Goal: Information Seeking & Learning: Learn about a topic

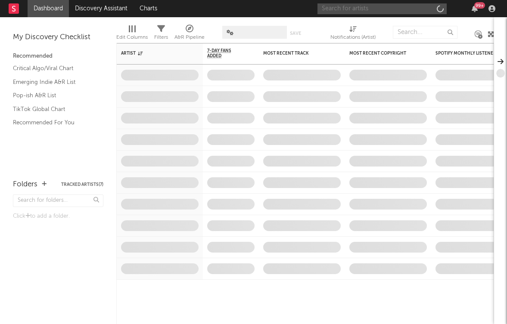
click at [415, 9] on input "text" at bounding box center [382, 8] width 129 height 11
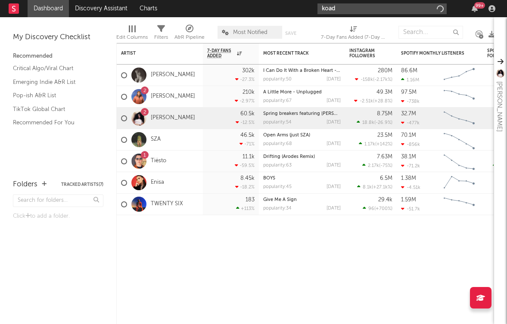
click at [383, 8] on input "koad" at bounding box center [382, 8] width 129 height 11
click at [351, 9] on input "koad" at bounding box center [382, 8] width 129 height 11
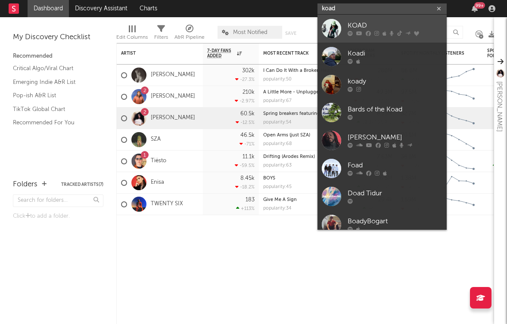
type input "koad"
click at [362, 37] on link "KOAD" at bounding box center [382, 29] width 129 height 28
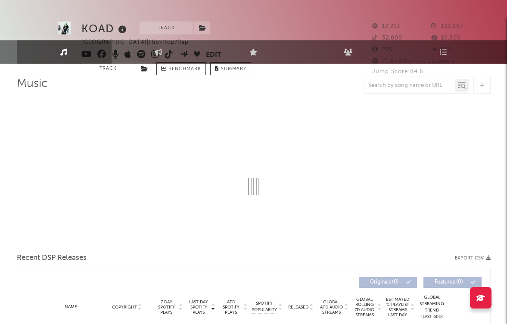
select select "6m"
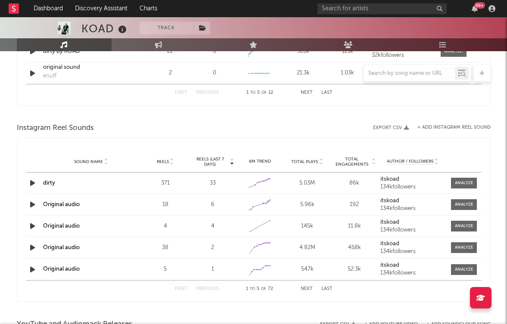
scroll to position [727, 0]
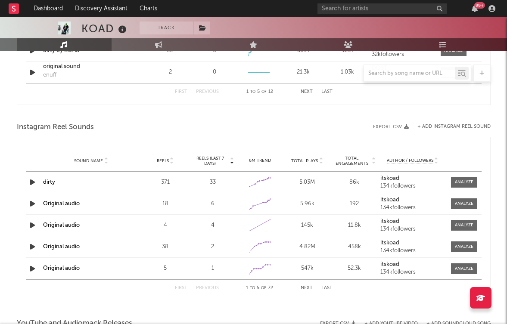
click at [28, 182] on icon "button" at bounding box center [32, 182] width 9 height 11
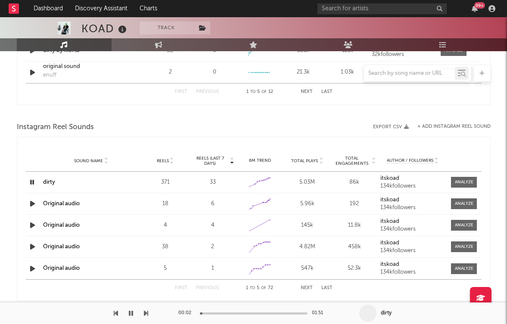
click at [32, 183] on icon "button" at bounding box center [32, 182] width 8 height 11
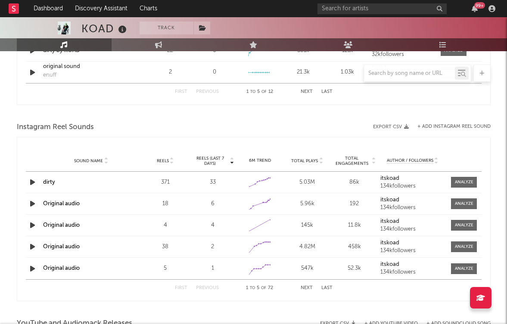
click at [32, 183] on icon "button" at bounding box center [32, 182] width 9 height 11
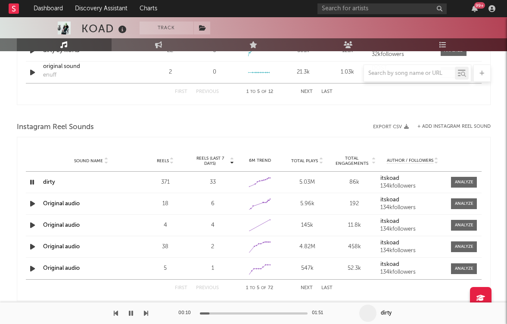
click at [28, 182] on icon "button" at bounding box center [32, 182] width 8 height 11
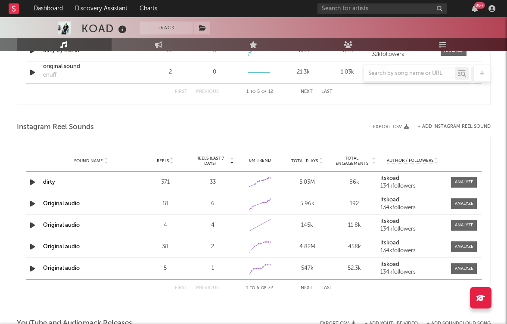
click at [452, 176] on div "Sound Name dirty Reels 371 Reels (last 7 days) 33 6M Trend Created with Highcha…" at bounding box center [254, 182] width 456 height 21
click at [452, 175] on div "Sound Name dirty Reels 371 Reels (last 7 days) 33 6M Trend Created with Highcha…" at bounding box center [254, 182] width 456 height 21
click at [455, 179] on span at bounding box center [464, 182] width 26 height 11
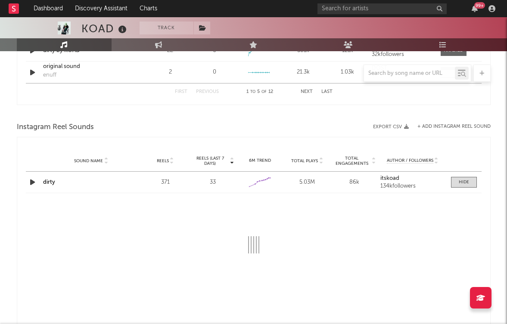
scroll to position [851, 0]
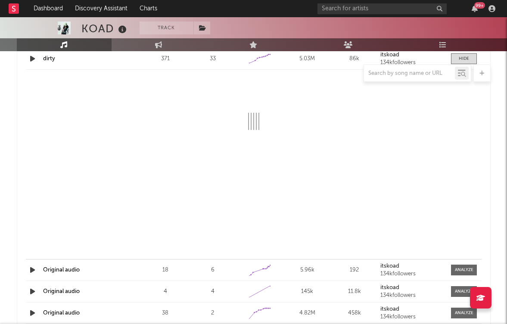
select select "1w"
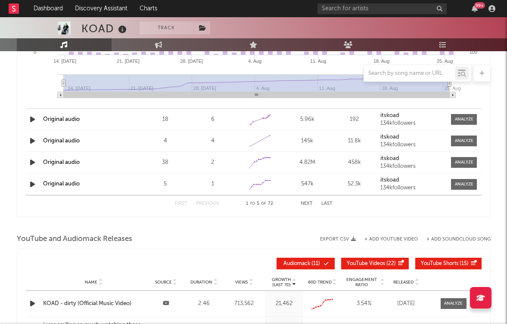
scroll to position [957, 0]
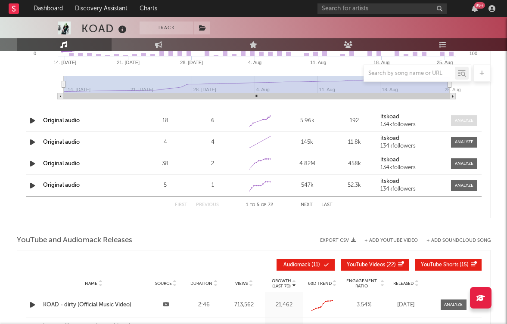
click at [451, 118] on span at bounding box center [464, 120] width 26 height 11
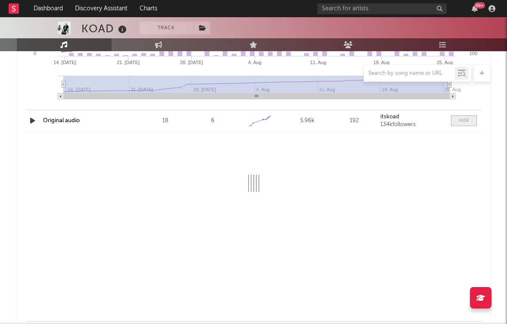
select select "1w"
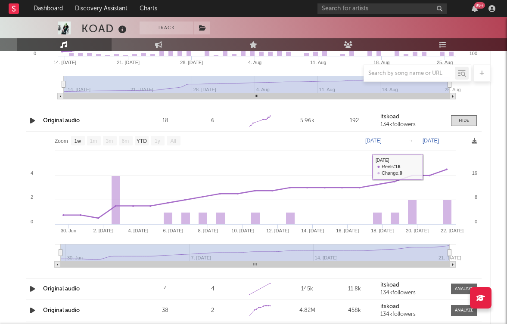
click at [459, 113] on div "Sound Name Original audio Reels 18 Reels (last 7 days) 6 6M Trend Created with …" at bounding box center [254, 120] width 456 height 21
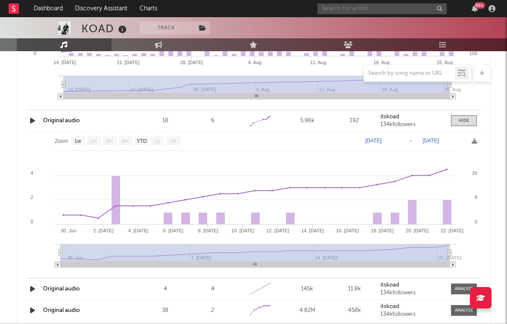
click at [411, 10] on input "text" at bounding box center [382, 8] width 129 height 11
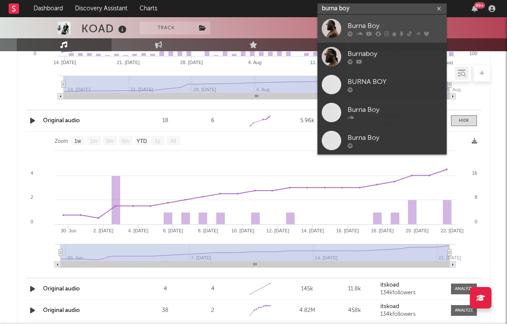
type input "burna boy"
click at [406, 25] on div "Burna Boy" at bounding box center [395, 26] width 95 height 10
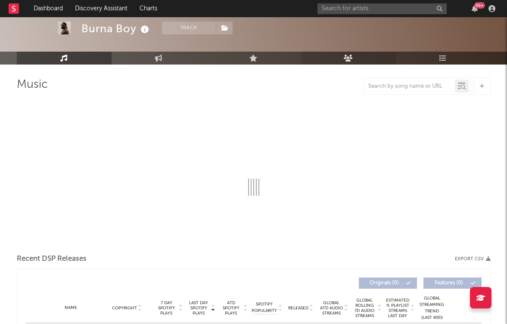
select select "6m"
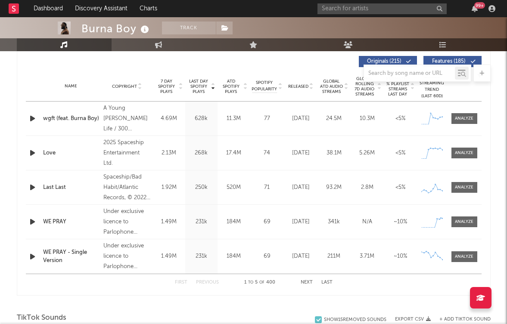
scroll to position [315, 0]
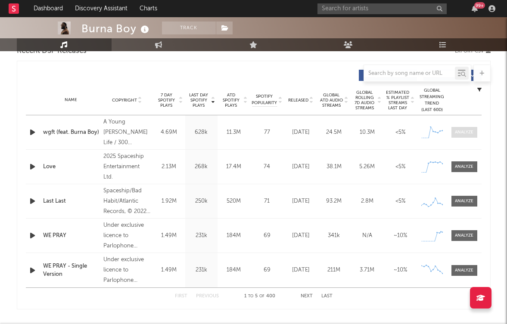
click at [459, 134] on div at bounding box center [464, 132] width 19 height 6
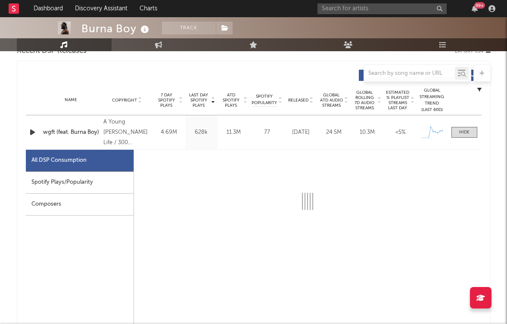
click at [459, 132] on div at bounding box center [464, 132] width 10 height 6
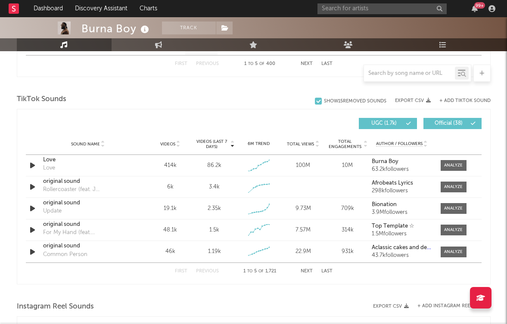
scroll to position [548, 0]
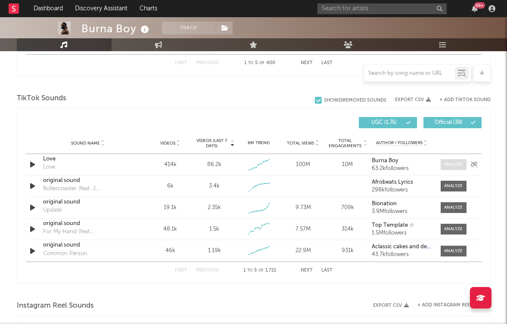
click at [454, 166] on div at bounding box center [453, 165] width 19 height 6
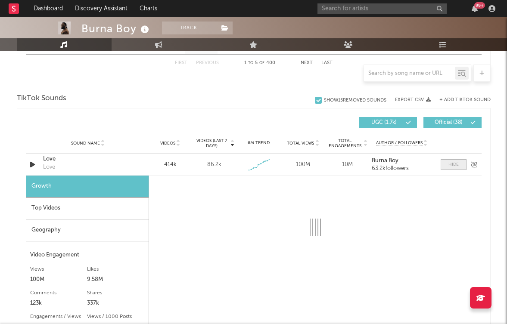
select select "1w"
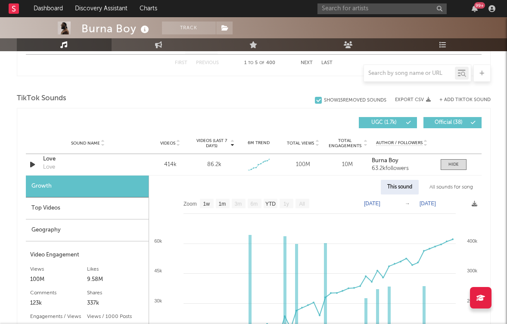
scroll to position [567, 0]
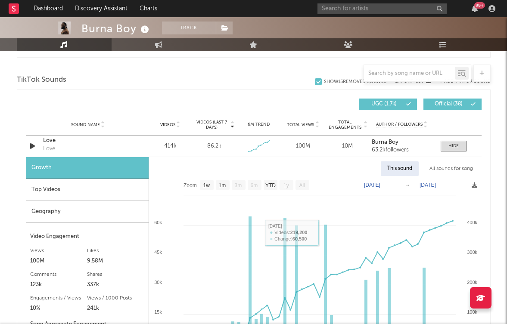
click at [44, 189] on div "Top Videos" at bounding box center [87, 190] width 123 height 22
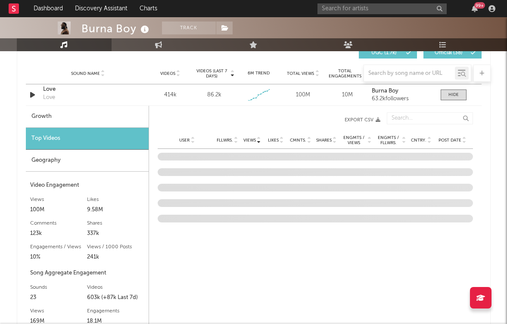
scroll to position [617, 0]
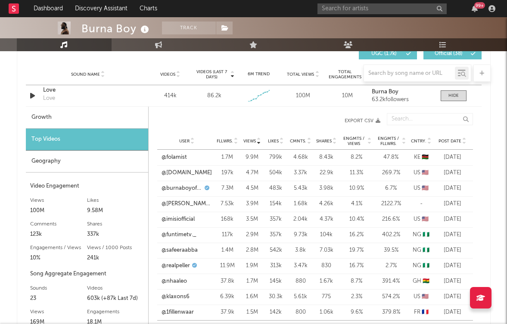
click at [443, 141] on span "Post Date" at bounding box center [450, 141] width 23 height 5
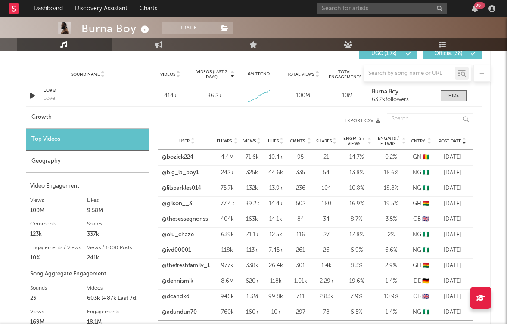
scroll to position [620, 0]
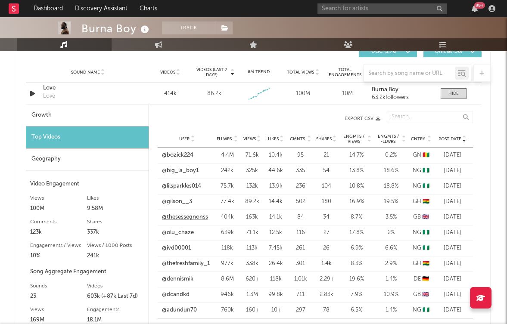
click at [183, 218] on link "@thesessegnonss" at bounding box center [185, 217] width 46 height 9
